Goal: Task Accomplishment & Management: Manage account settings

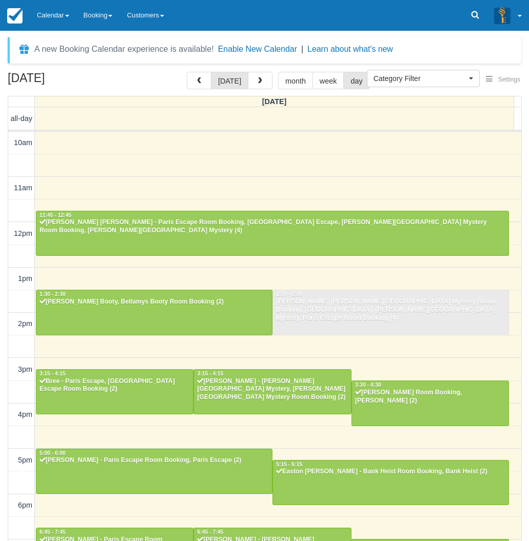
select select
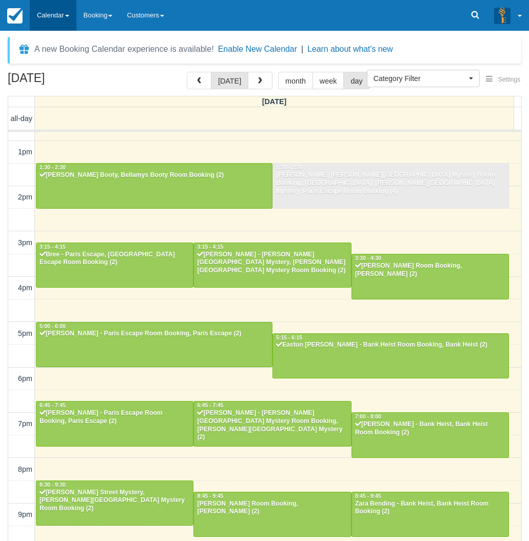
click at [46, 8] on link "Calendar" at bounding box center [53, 15] width 47 height 31
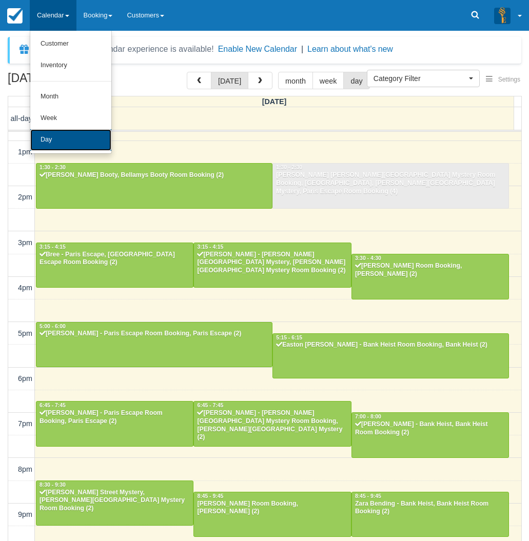
click at [46, 140] on link "Day" at bounding box center [70, 140] width 81 height 22
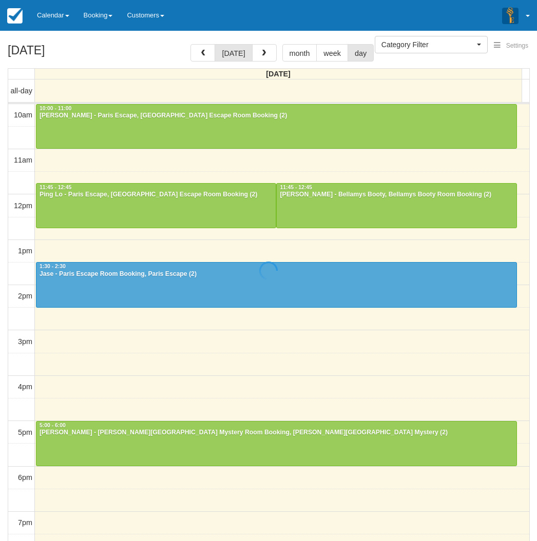
select select
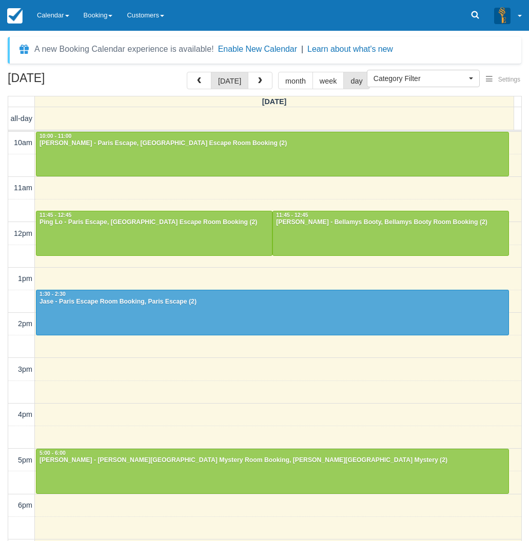
click at [4, 159] on div "[DATE] [DATE] month week day [DATE] all-day 10am 11am 12pm 1pm 2pm 3pm 4pm 5pm …" at bounding box center [264, 322] width 529 height 500
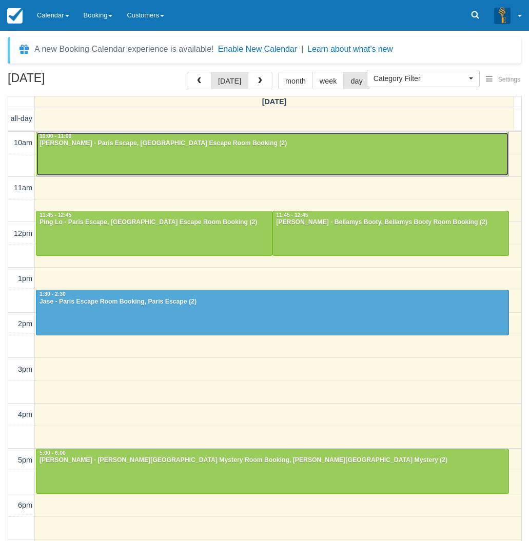
click at [73, 163] on div at bounding box center [272, 154] width 472 height 44
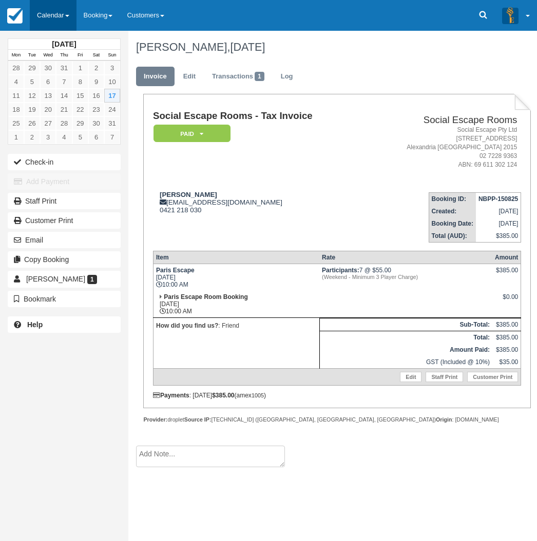
click at [61, 16] on link "Calendar" at bounding box center [53, 15] width 47 height 31
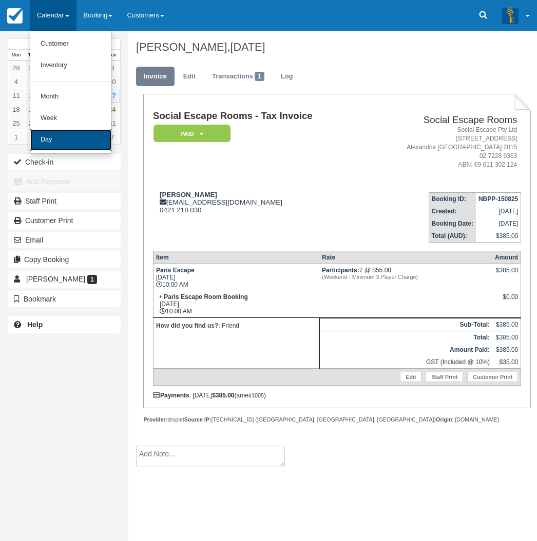
click at [52, 142] on link "Day" at bounding box center [70, 140] width 81 height 22
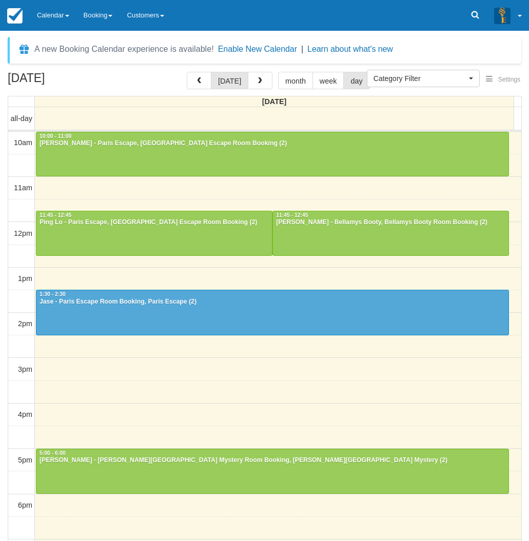
select select
